Goal: Register for event/course

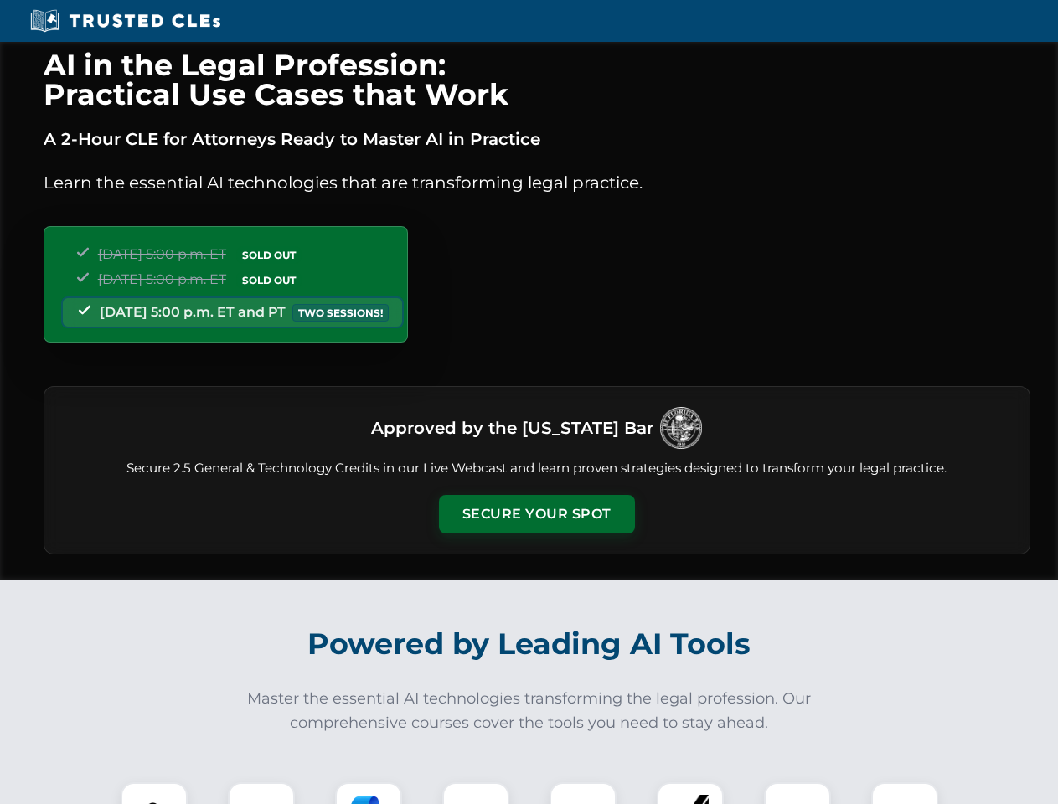
click at [536, 514] on button "Secure Your Spot" at bounding box center [537, 514] width 196 height 39
click at [154, 793] on img at bounding box center [154, 815] width 49 height 49
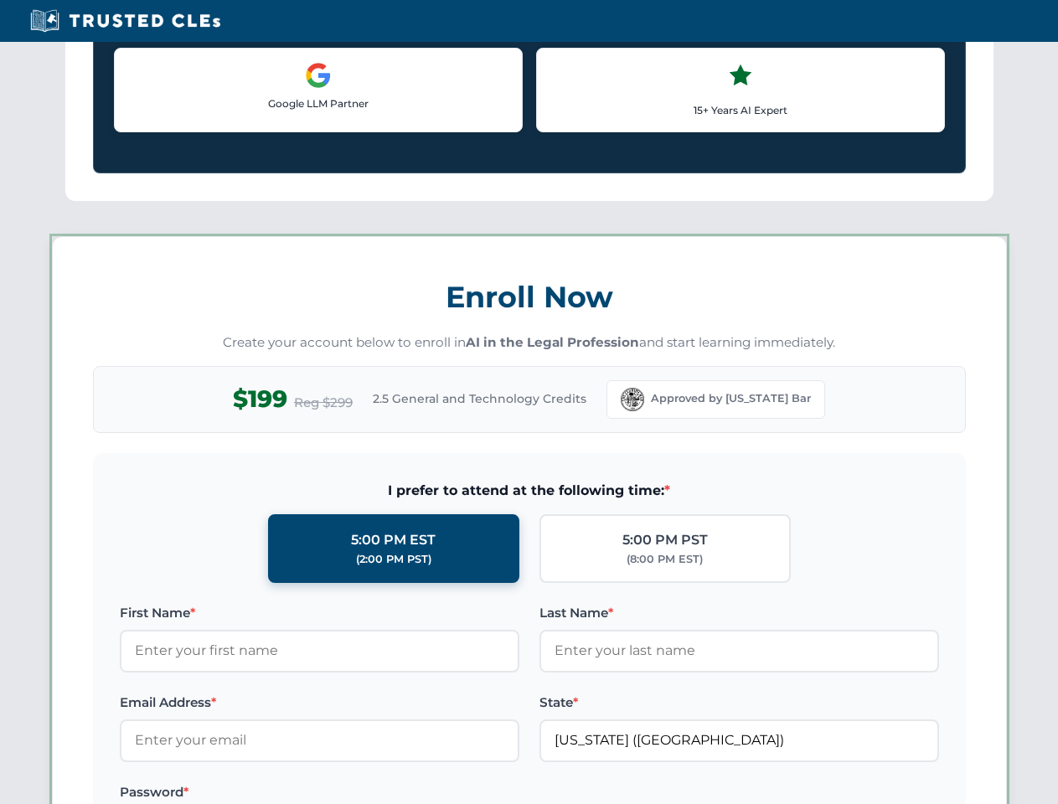
click at [368, 793] on label "Password *" at bounding box center [319, 792] width 399 height 20
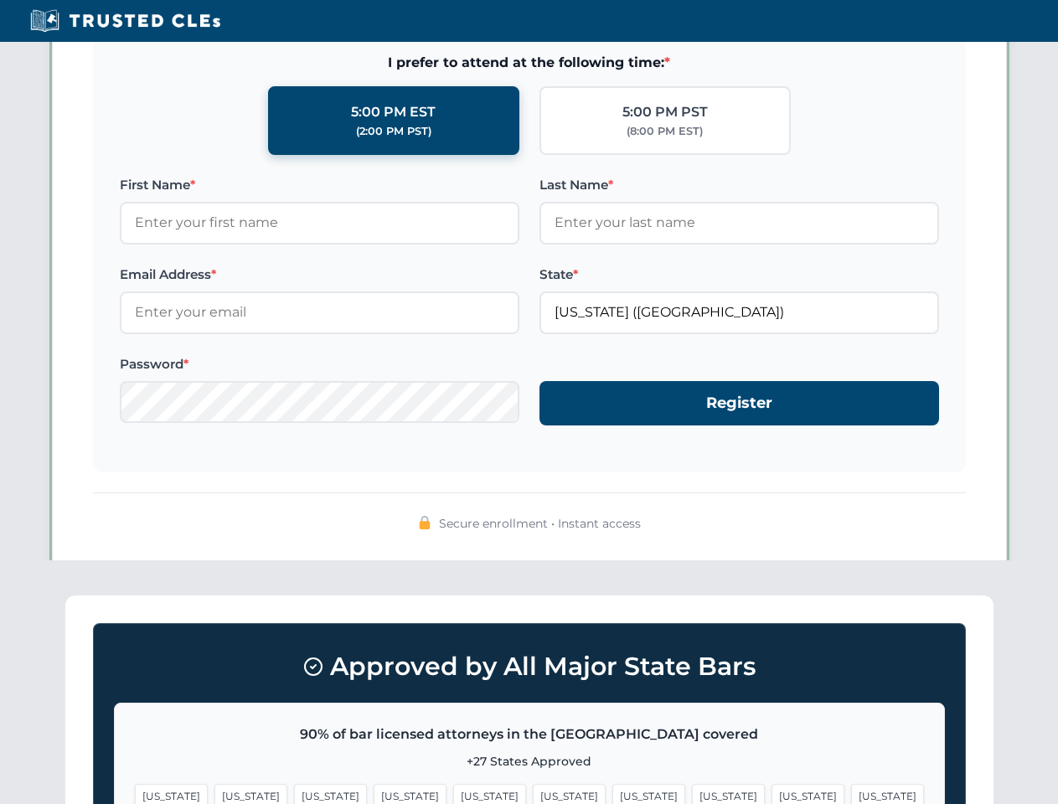
click at [771, 793] on span "[US_STATE]" at bounding box center [807, 796] width 73 height 24
